Goal: Task Accomplishment & Management: Complete application form

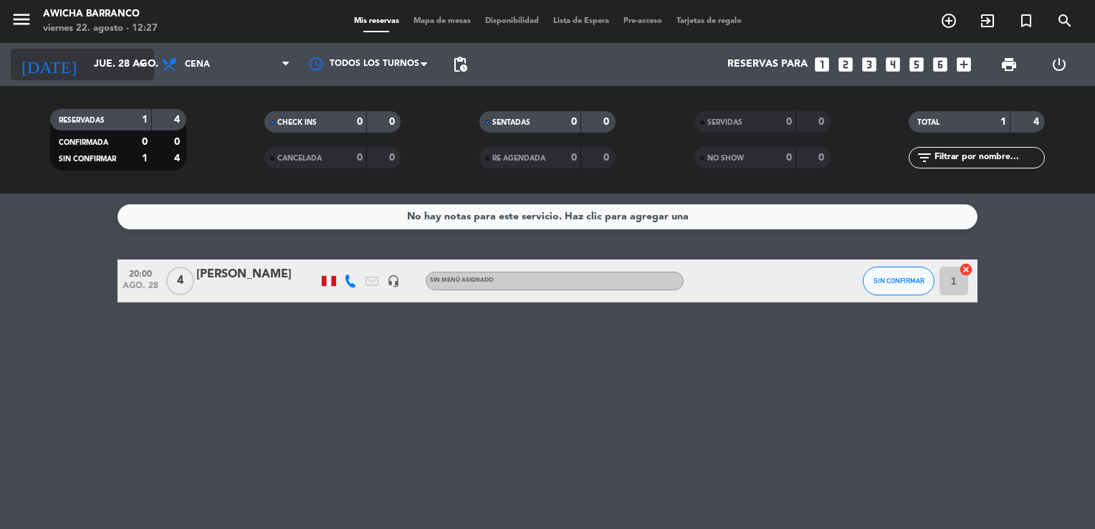
click at [92, 71] on input "jue. 28 ago." at bounding box center [155, 65] width 136 height 26
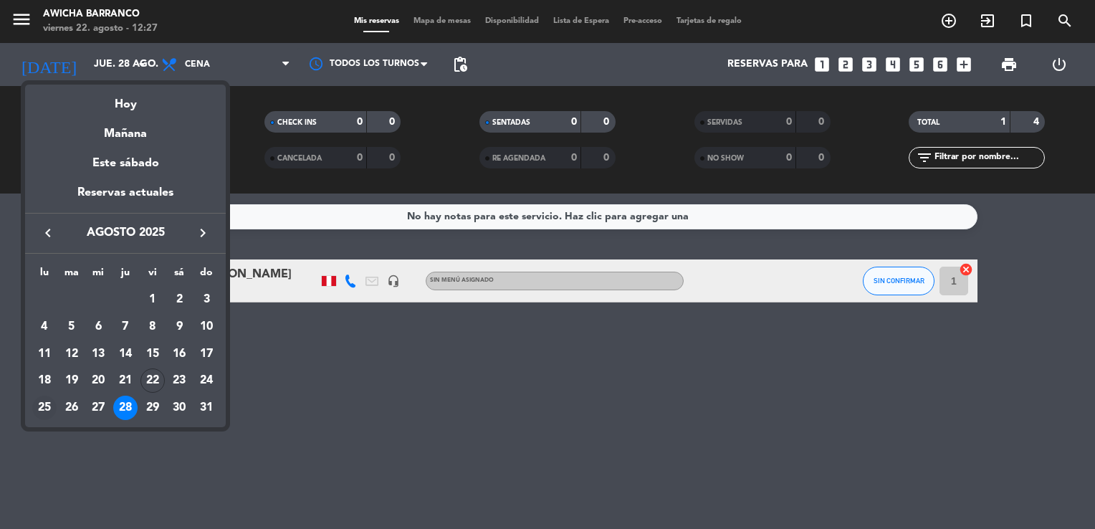
click at [45, 409] on div "25" at bounding box center [44, 408] width 24 height 24
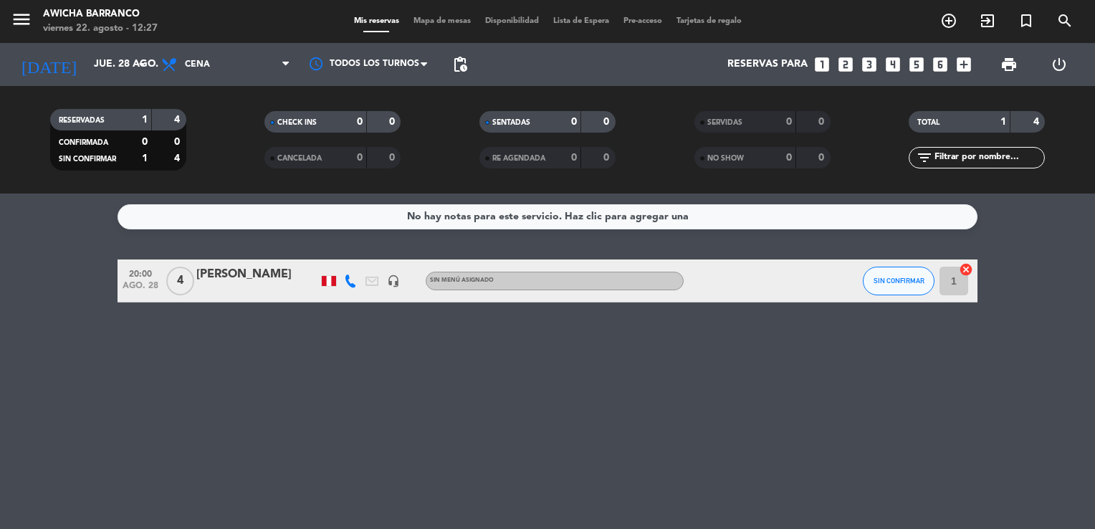
type input "lun. 25 ago."
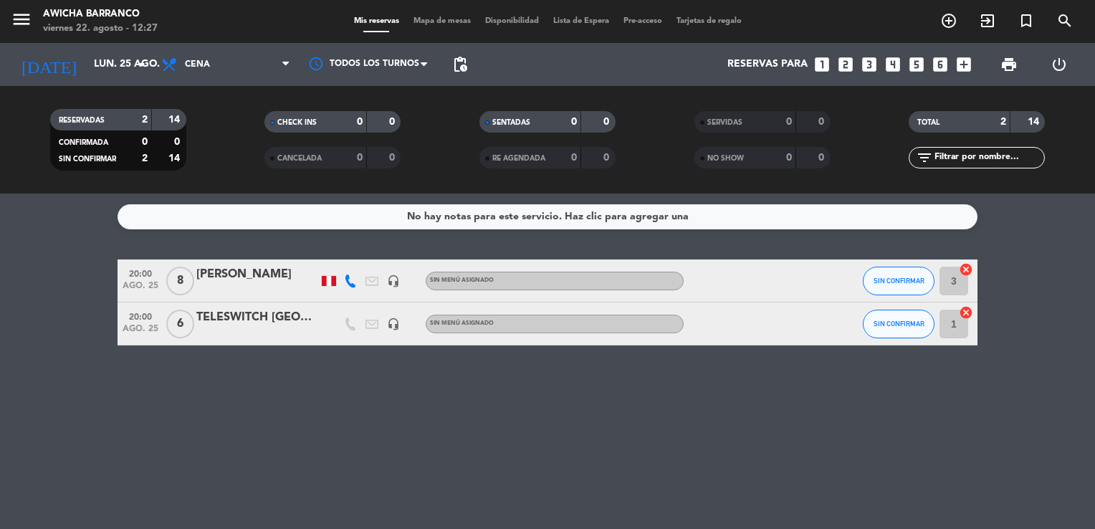
click at [267, 272] on div "[PERSON_NAME]" at bounding box center [257, 274] width 122 height 19
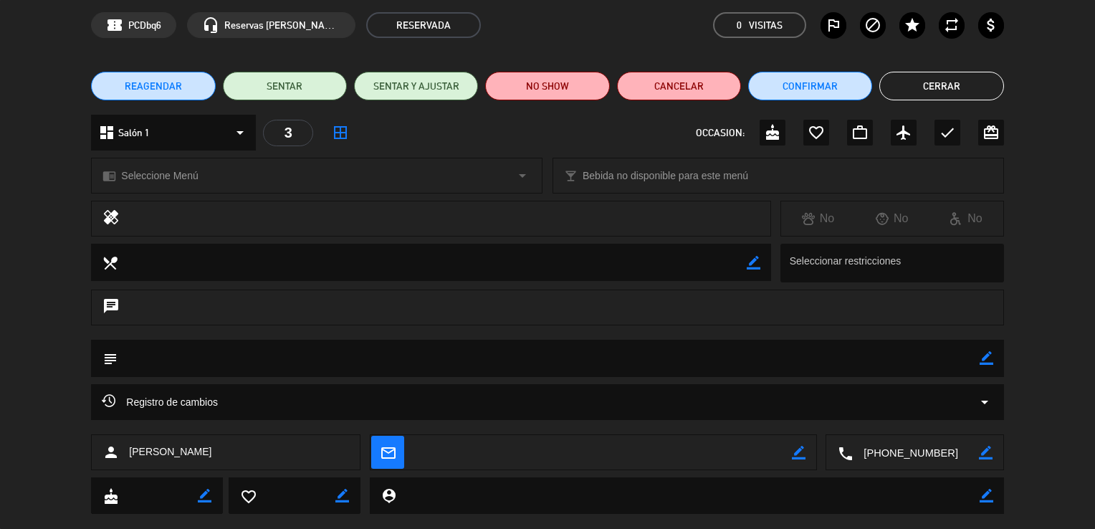
scroll to position [85, 0]
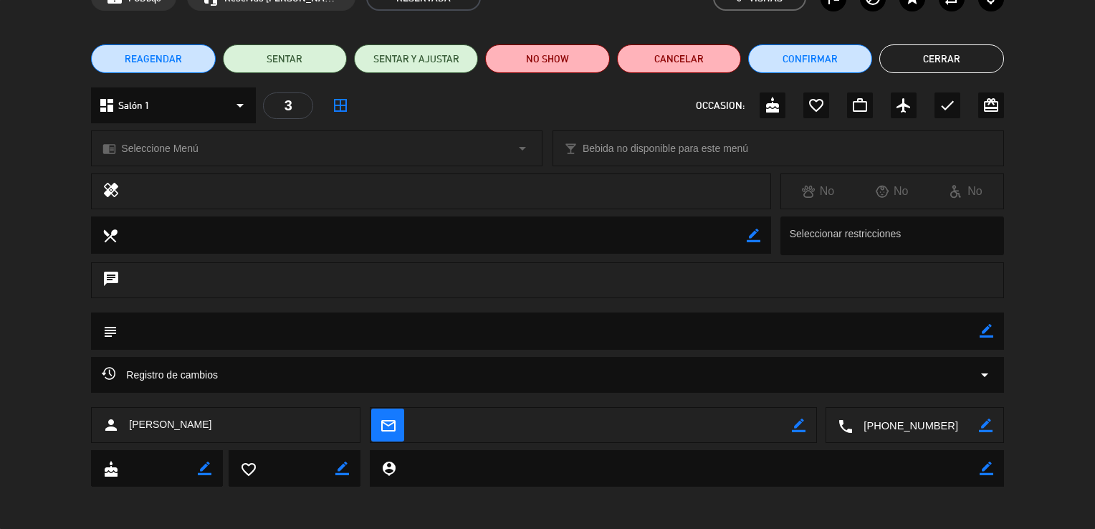
click at [474, 426] on textarea at bounding box center [603, 426] width 378 height 36
click at [473, 423] on textarea at bounding box center [603, 426] width 378 height 36
click at [784, 426] on textarea at bounding box center [603, 426] width 378 height 36
click at [790, 427] on textarea at bounding box center [603, 426] width 378 height 36
click at [794, 428] on icon "border_color" at bounding box center [799, 426] width 14 height 14
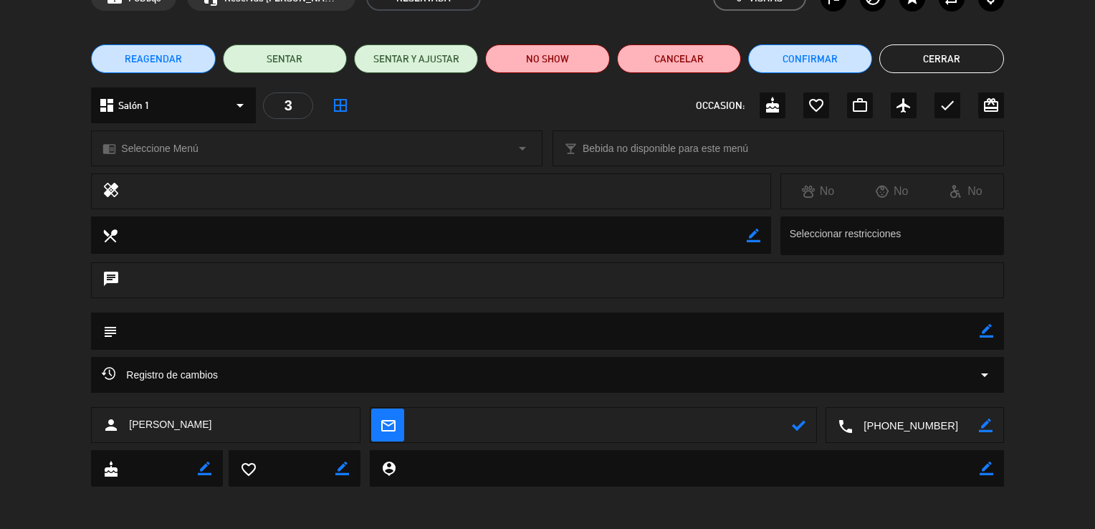
click at [611, 439] on textarea at bounding box center [603, 426] width 378 height 36
click at [497, 426] on textarea at bounding box center [603, 426] width 378 height 36
click at [467, 421] on textarea at bounding box center [603, 426] width 378 height 36
type textarea "R"
type textarea "[PERSON_NAME][EMAIL_ADDRESS][DOMAIN_NAME]"
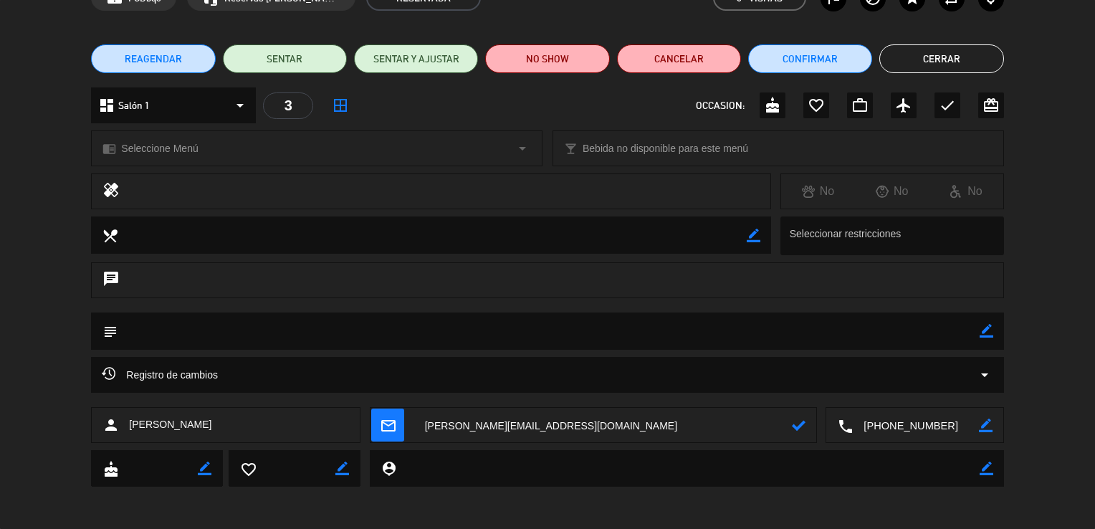
click at [801, 425] on icon at bounding box center [799, 426] width 14 height 14
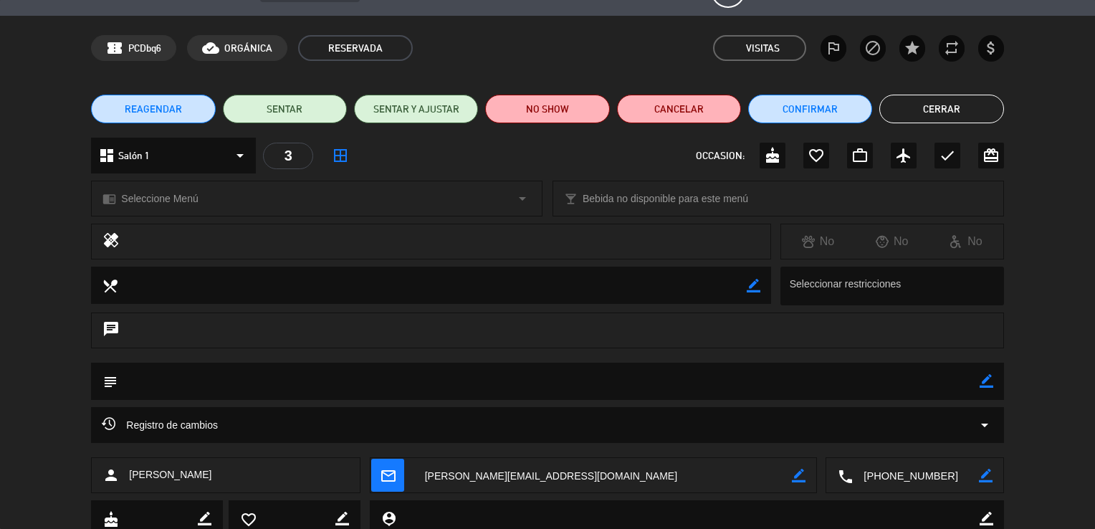
scroll to position [0, 0]
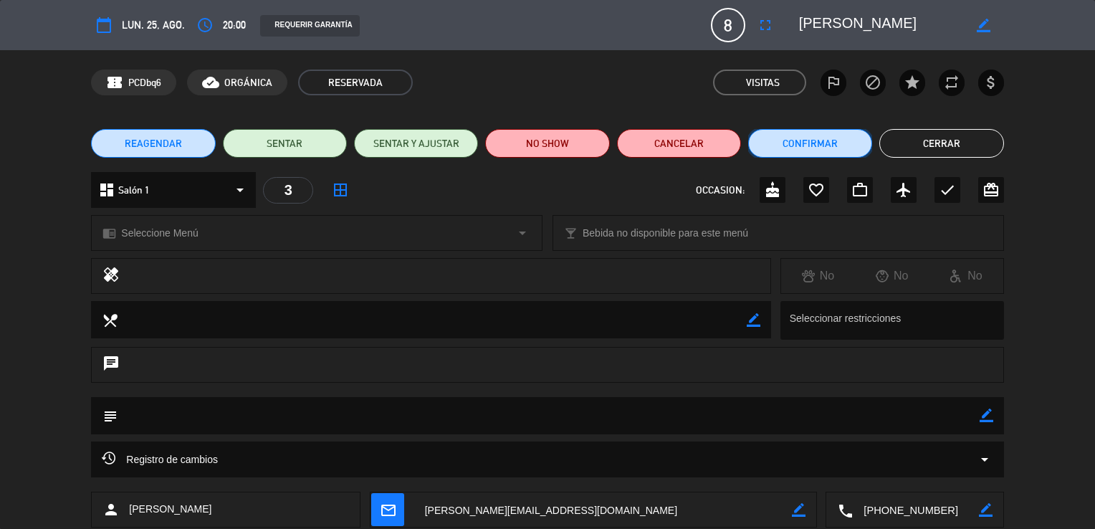
click at [803, 143] on button "Confirmar" at bounding box center [810, 143] width 124 height 29
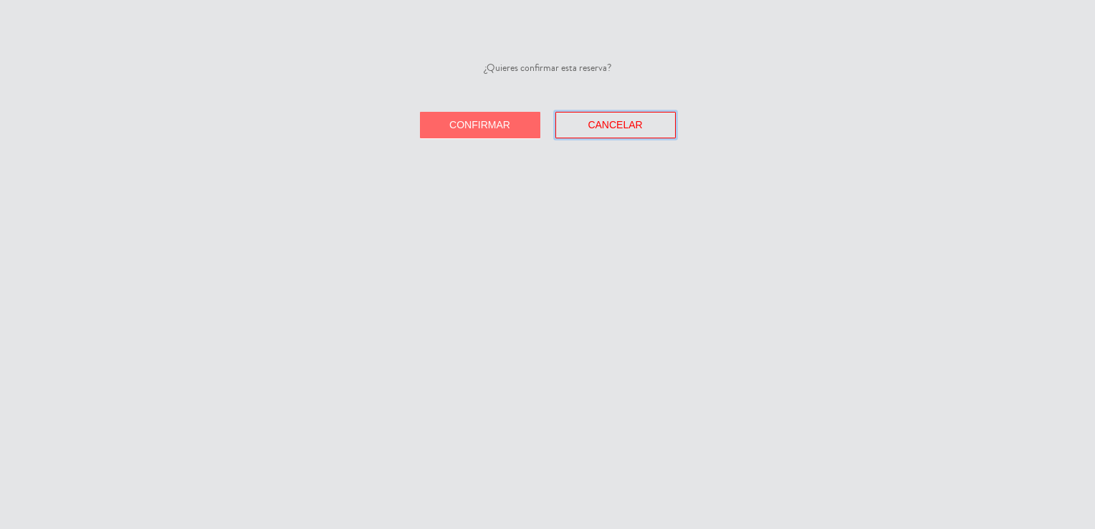
click at [611, 125] on span "Cancelar" at bounding box center [615, 124] width 54 height 11
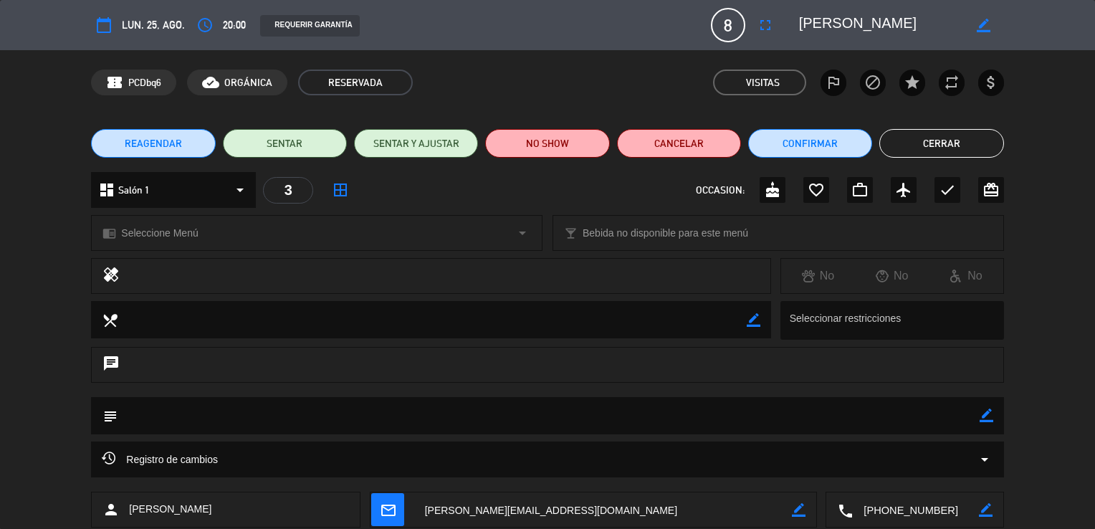
scroll to position [85, 0]
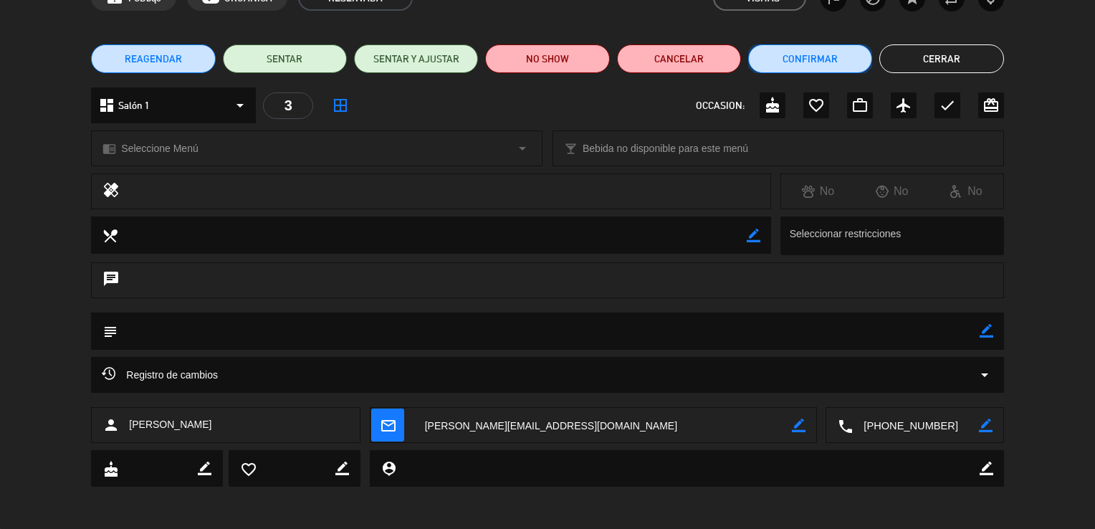
click at [801, 59] on button "Confirmar" at bounding box center [810, 58] width 124 height 29
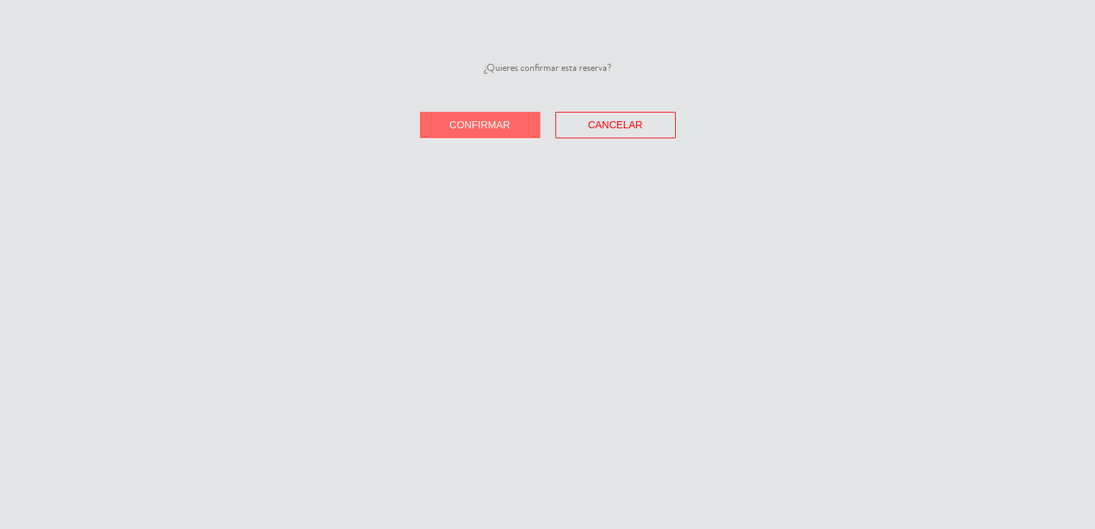
click at [455, 125] on span "Confirmar" at bounding box center [479, 124] width 61 height 11
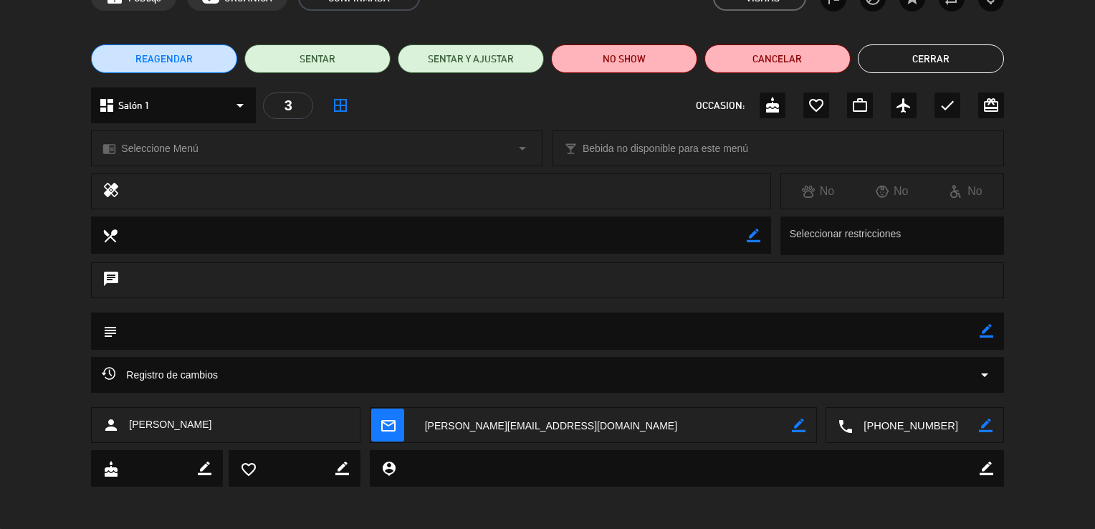
click at [920, 47] on button "Cerrar" at bounding box center [931, 58] width 146 height 29
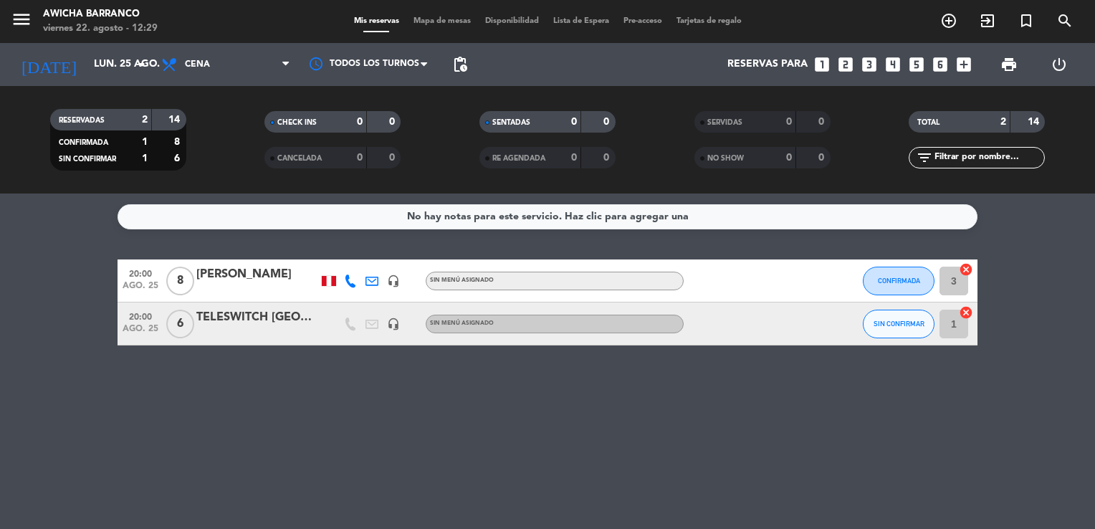
click at [383, 262] on div "headset_mic" at bounding box center [394, 281] width 22 height 42
click at [14, 17] on icon "menu" at bounding box center [22, 20] width 22 height 22
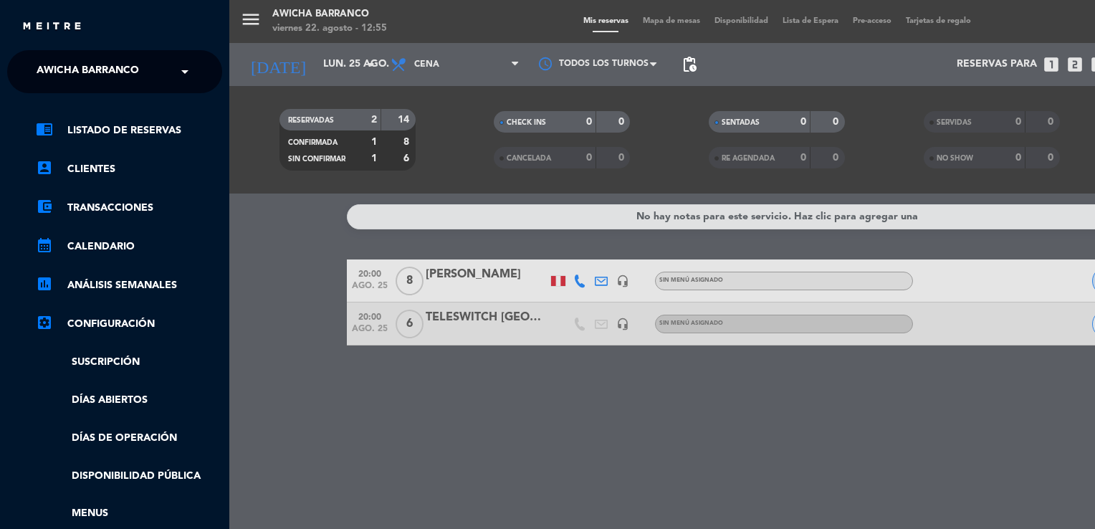
click at [150, 72] on div "× Awicha [PERSON_NAME]" at bounding box center [96, 72] width 130 height 30
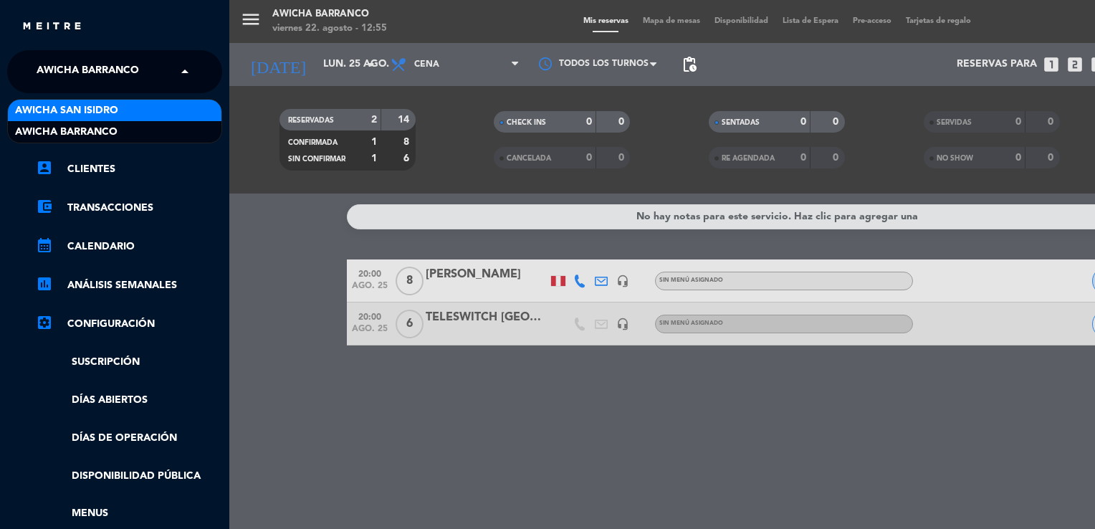
click at [143, 110] on div "Awicha San Isidro" at bounding box center [115, 111] width 214 height 22
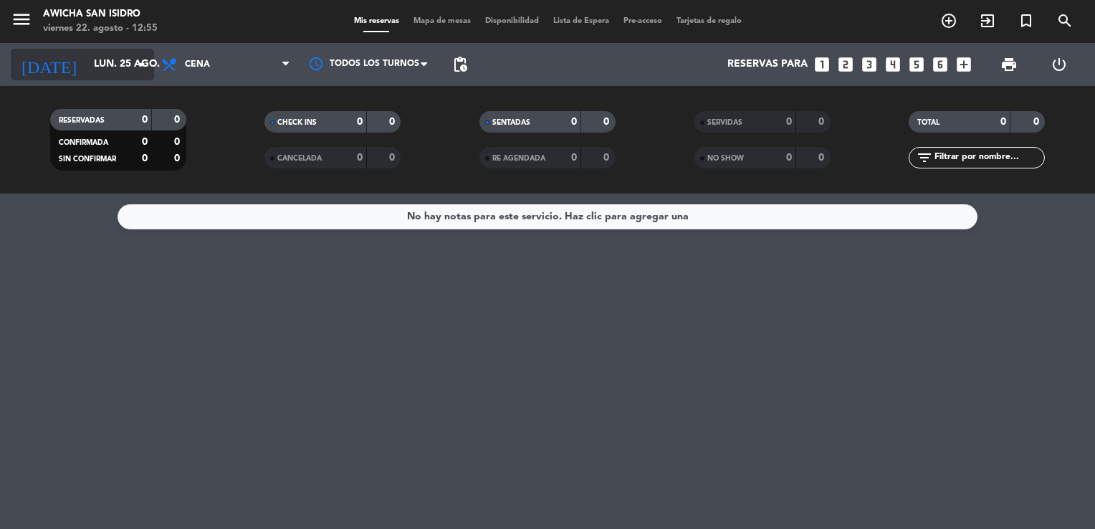
click at [100, 56] on input "lun. 25 ago." at bounding box center [155, 65] width 136 height 26
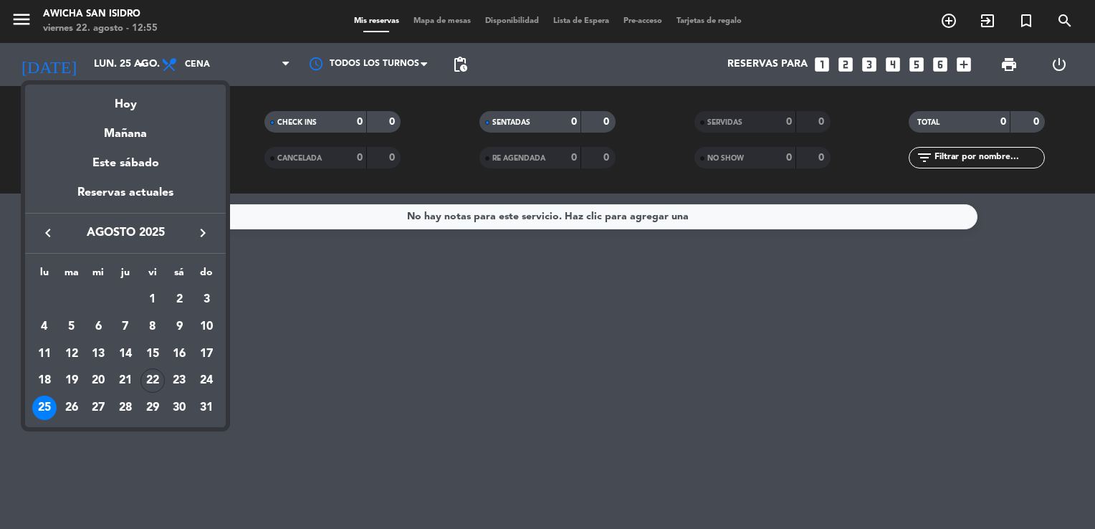
drag, startPoint x: 100, startPoint y: 56, endPoint x: 82, endPoint y: 67, distance: 21.5
click at [82, 67] on div at bounding box center [547, 264] width 1095 height 529
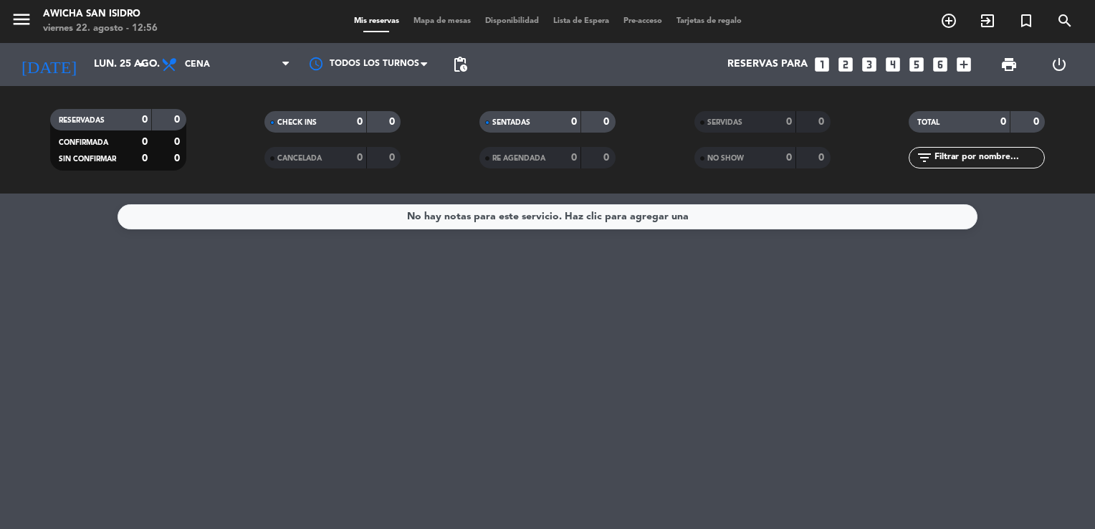
click at [332, 335] on div "No hay notas para este servicio. Haz clic para agregar una" at bounding box center [547, 361] width 1095 height 335
click at [89, 59] on input "lun. 25 ago." at bounding box center [155, 65] width 136 height 26
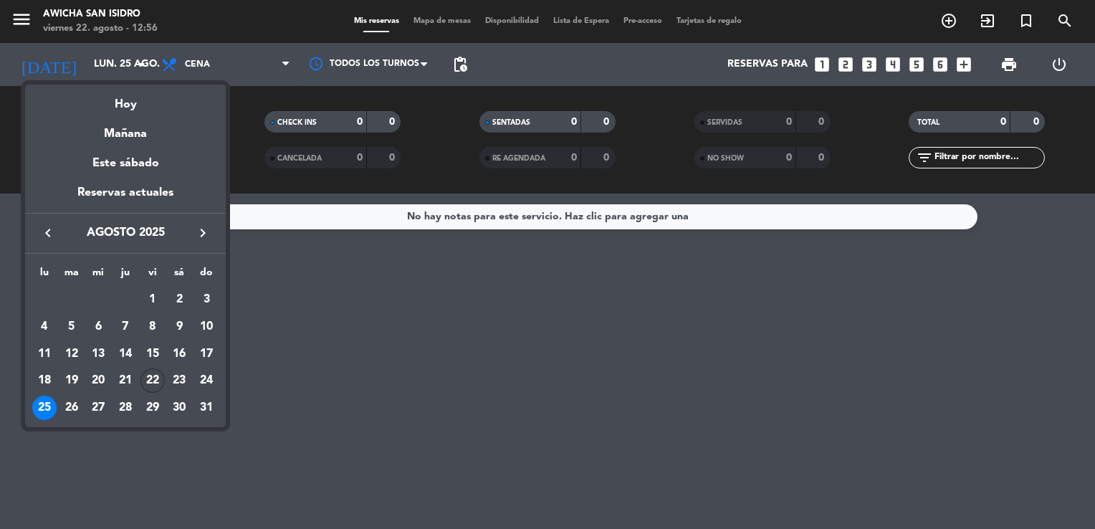
click at [149, 383] on div "22" at bounding box center [153, 380] width 24 height 24
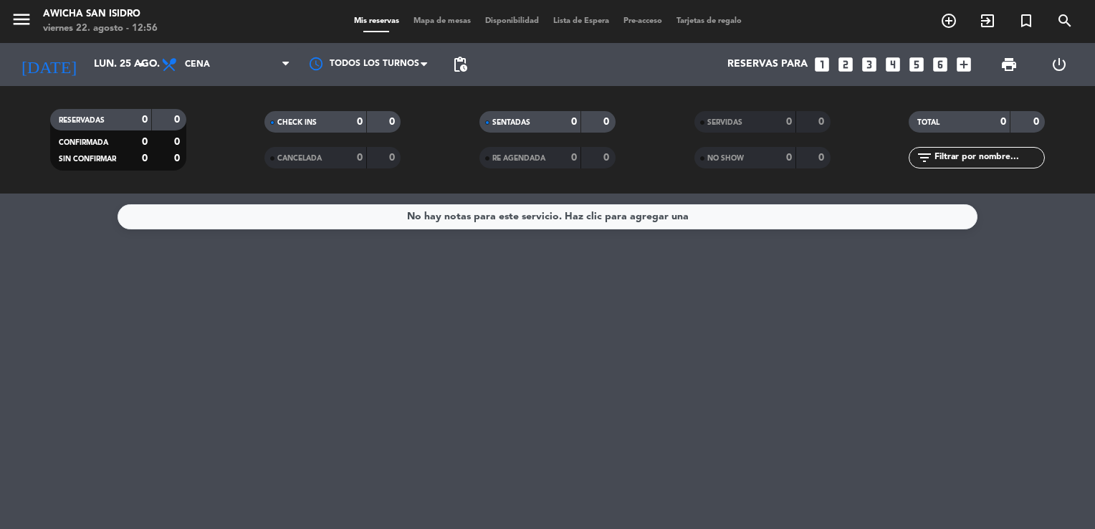
type input "vie. 22 ago."
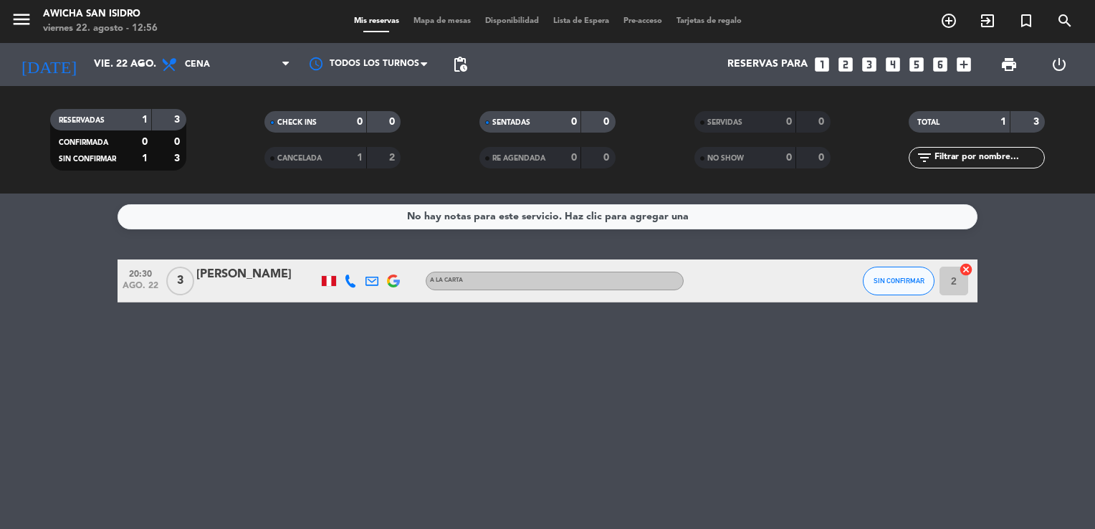
click at [873, 68] on icon "looks_3" at bounding box center [869, 64] width 19 height 19
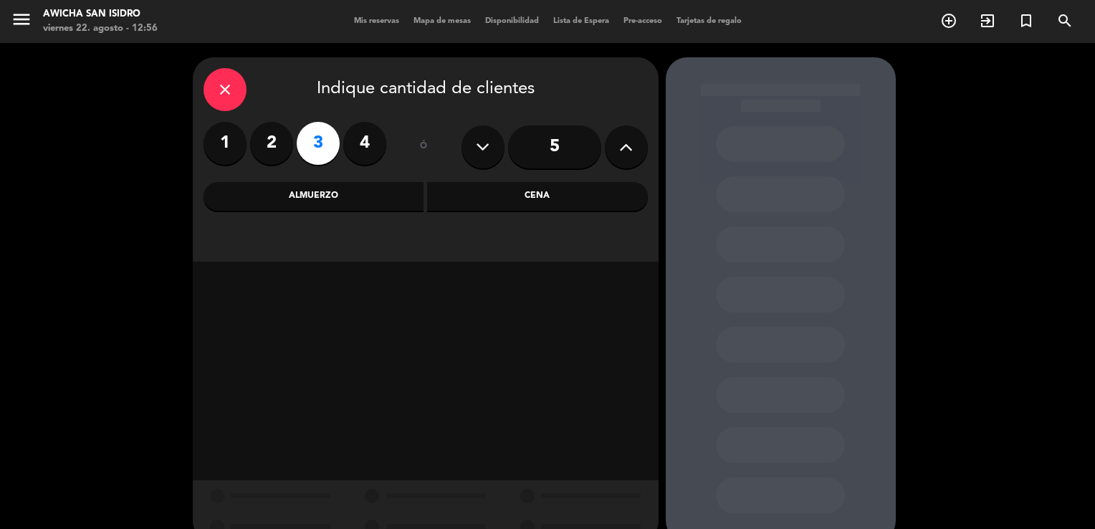
click at [298, 196] on div "Almuerzo" at bounding box center [314, 196] width 221 height 29
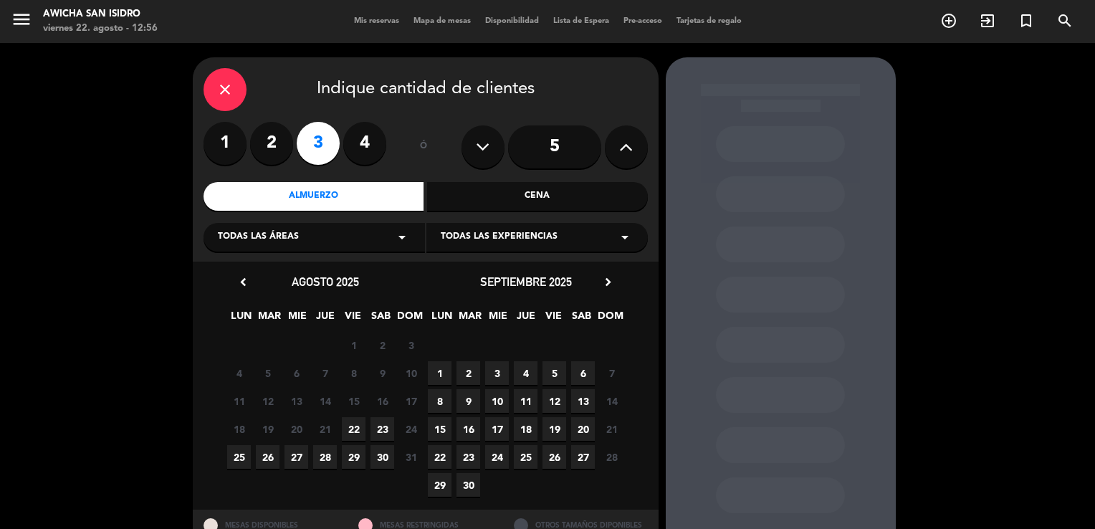
click at [353, 429] on span "22" at bounding box center [354, 429] width 24 height 24
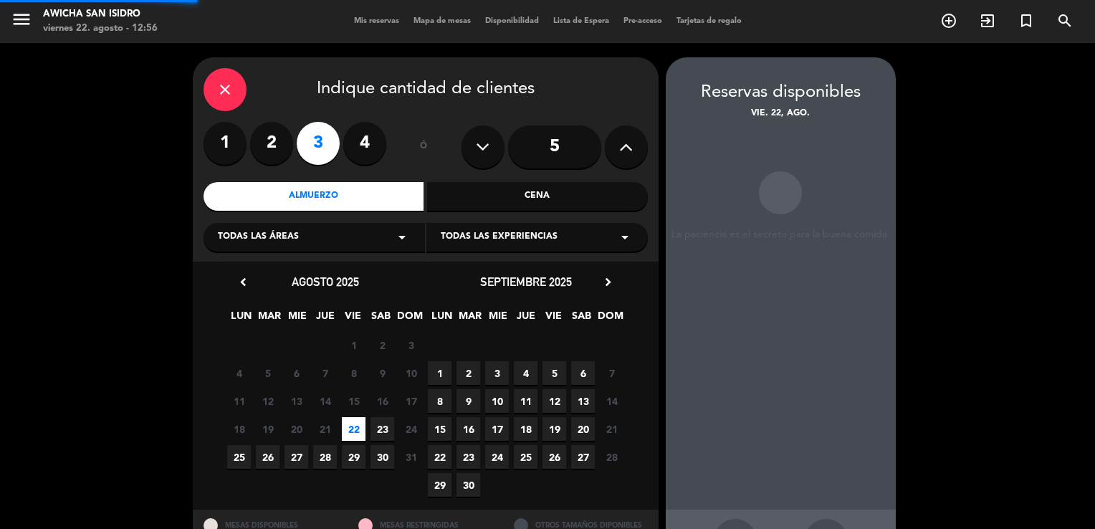
scroll to position [54, 0]
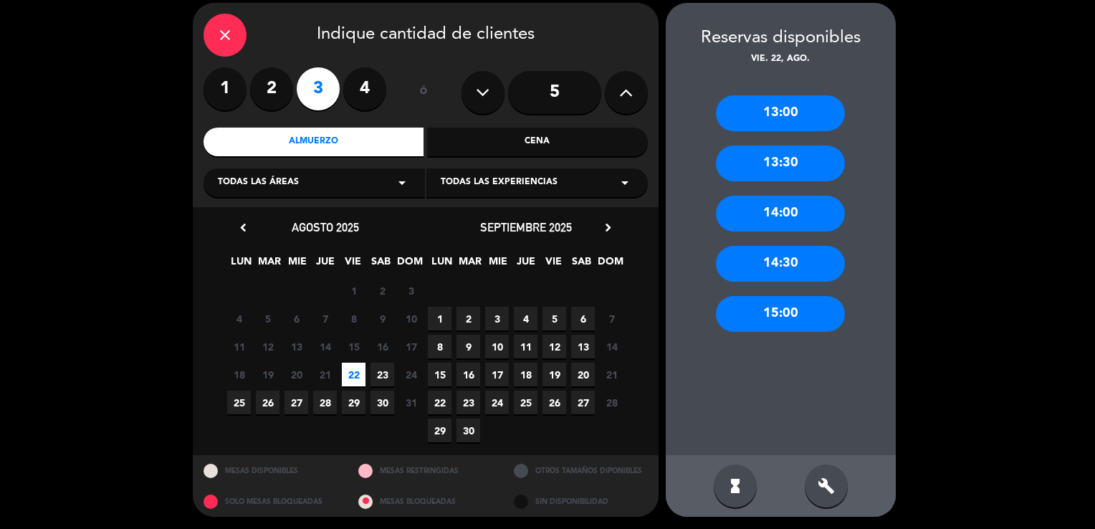
click at [769, 110] on div "13:00" at bounding box center [780, 113] width 129 height 36
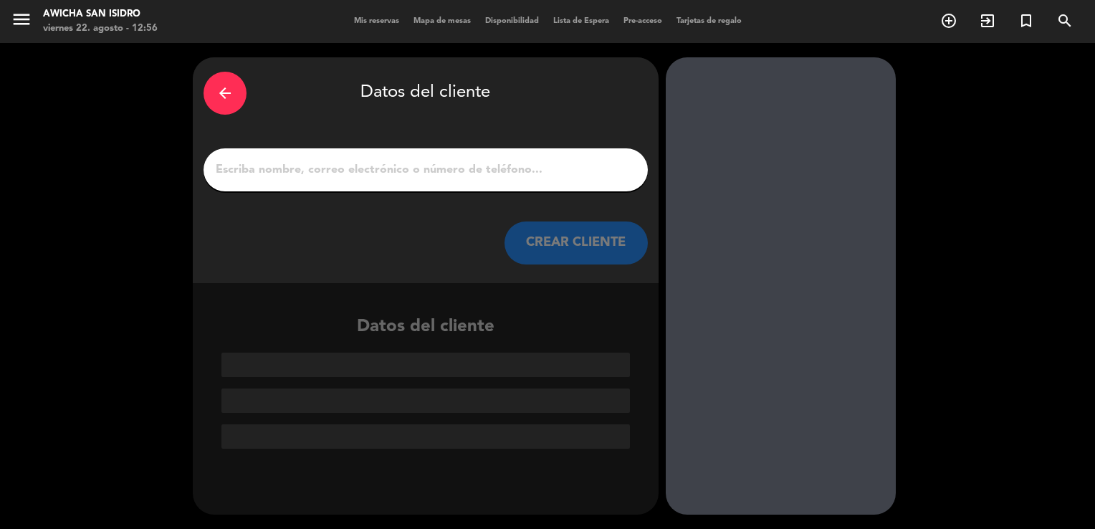
click at [495, 171] on input "1" at bounding box center [425, 170] width 423 height 20
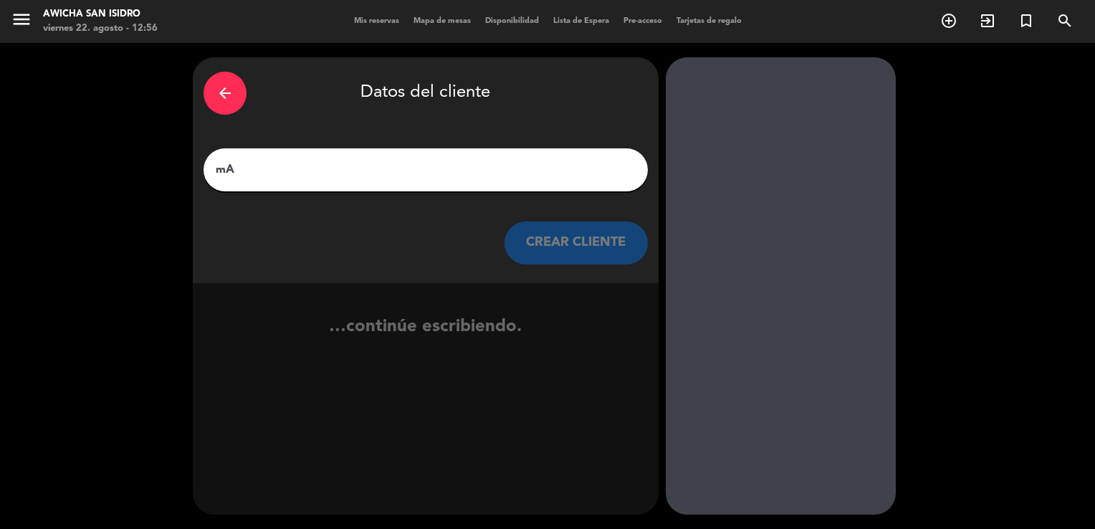
type input "m"
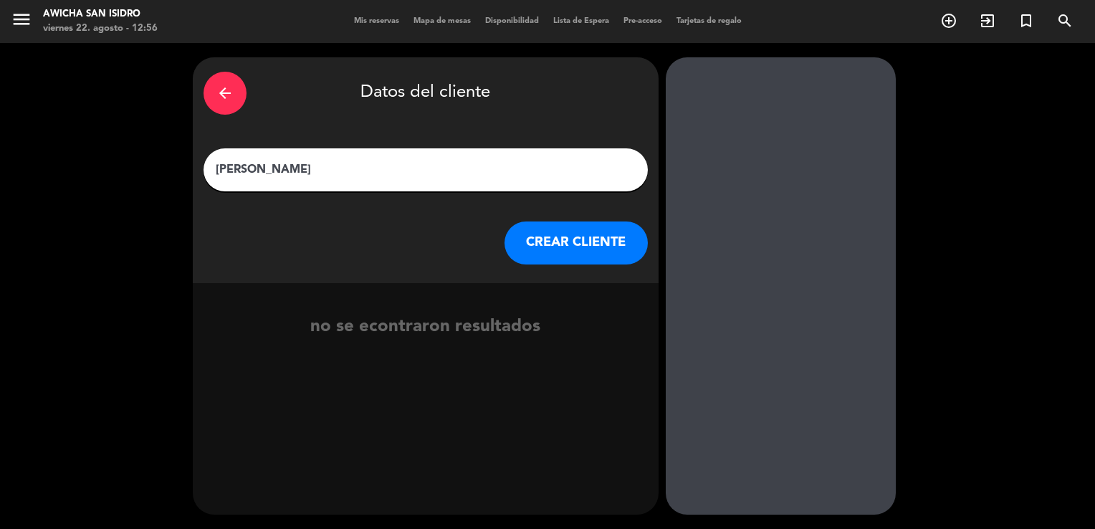
type input "[PERSON_NAME]"
click at [597, 249] on button "CREAR CLIENTE" at bounding box center [576, 243] width 143 height 43
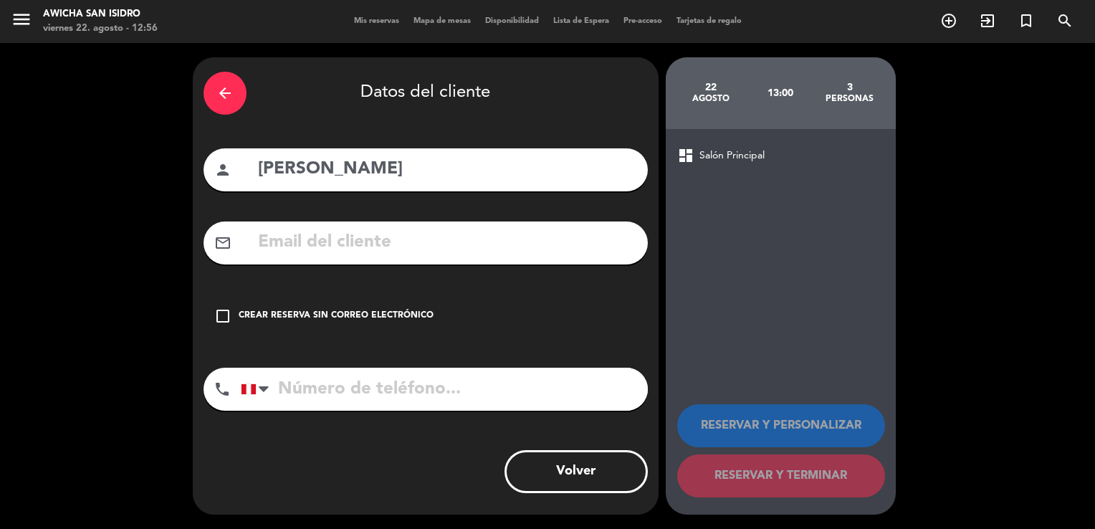
click at [373, 378] on input "tel" at bounding box center [444, 389] width 407 height 43
type input "990591345"
click at [346, 322] on div "Crear reserva sin correo electrónico" at bounding box center [336, 316] width 195 height 14
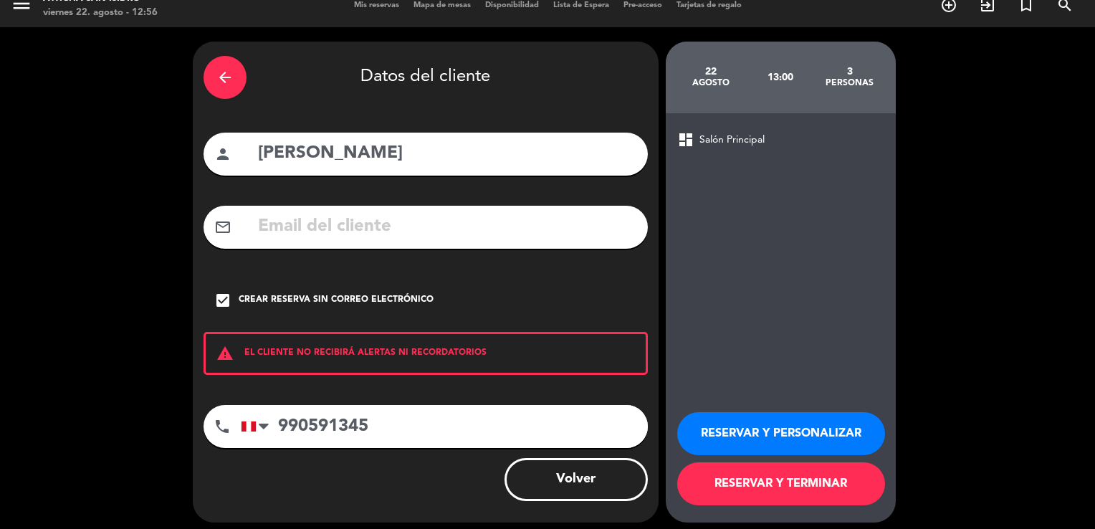
scroll to position [23, 0]
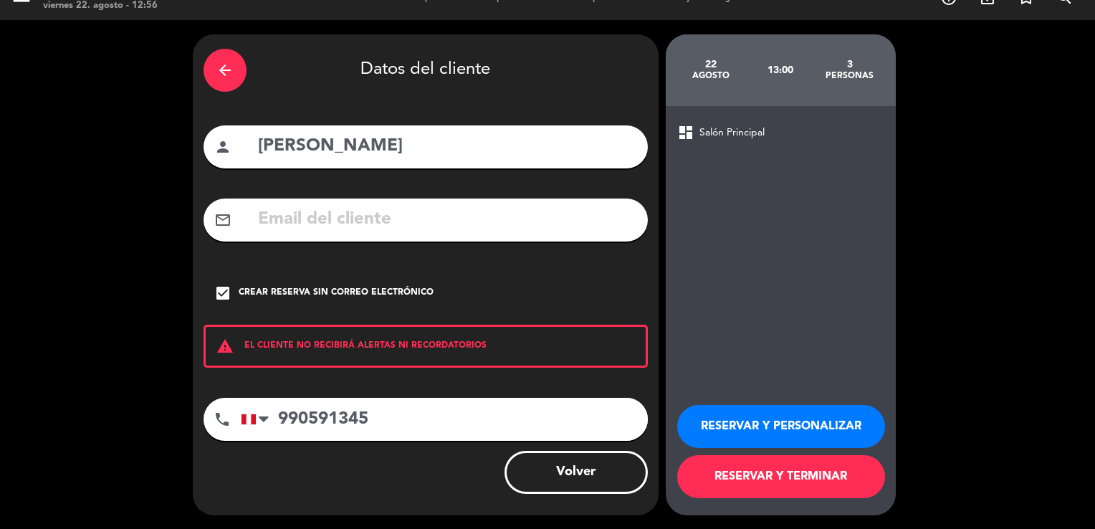
click at [735, 480] on button "RESERVAR Y TERMINAR" at bounding box center [781, 476] width 208 height 43
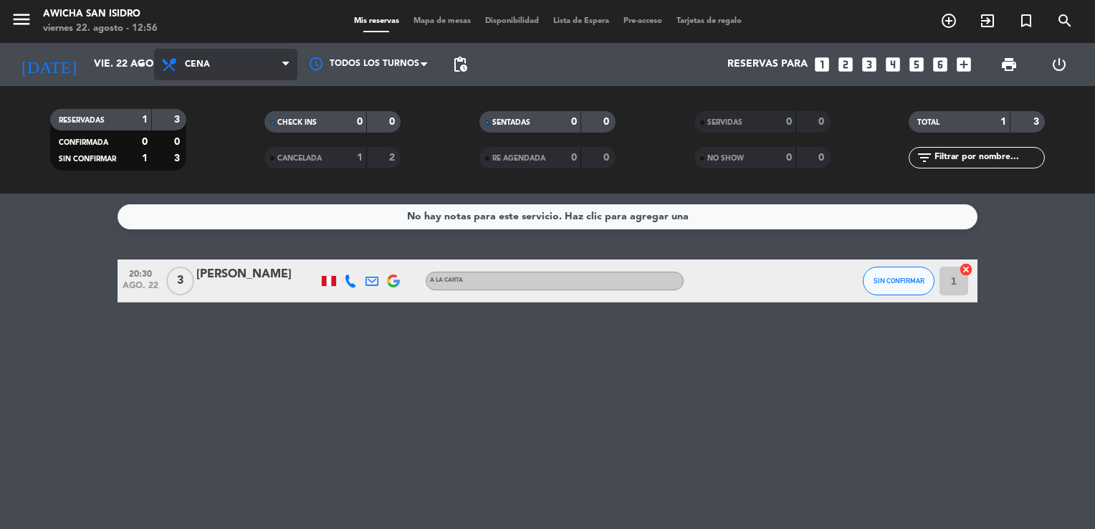
click at [198, 62] on span "Cena" at bounding box center [197, 64] width 25 height 10
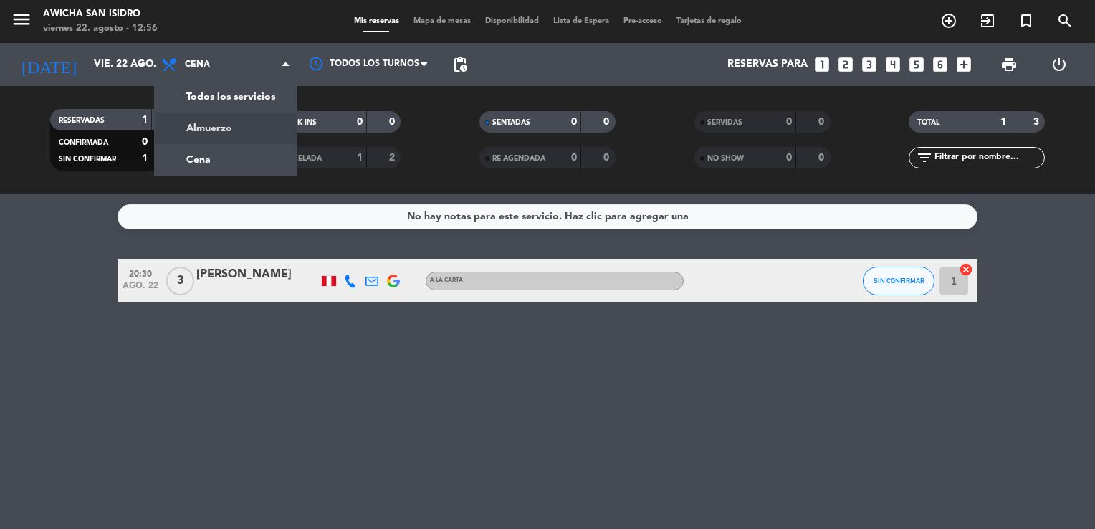
click at [224, 135] on div "menu Awicha [GEOGRAPHIC_DATA][PERSON_NAME] 22. [PERSON_NAME] - 12:56 Mis reserv…" at bounding box center [547, 97] width 1095 height 194
